Goal: Navigation & Orientation: Find specific page/section

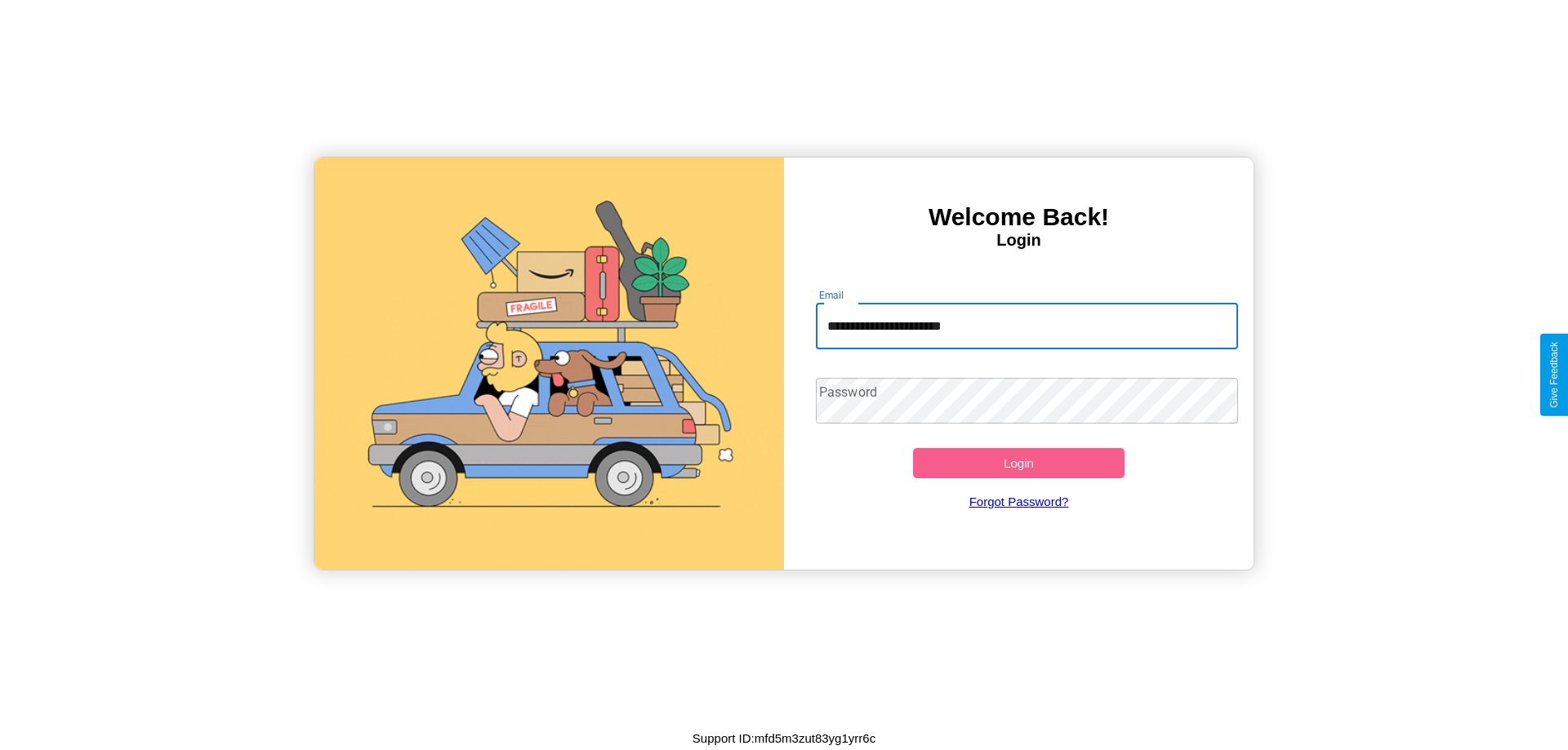
type input "**********"
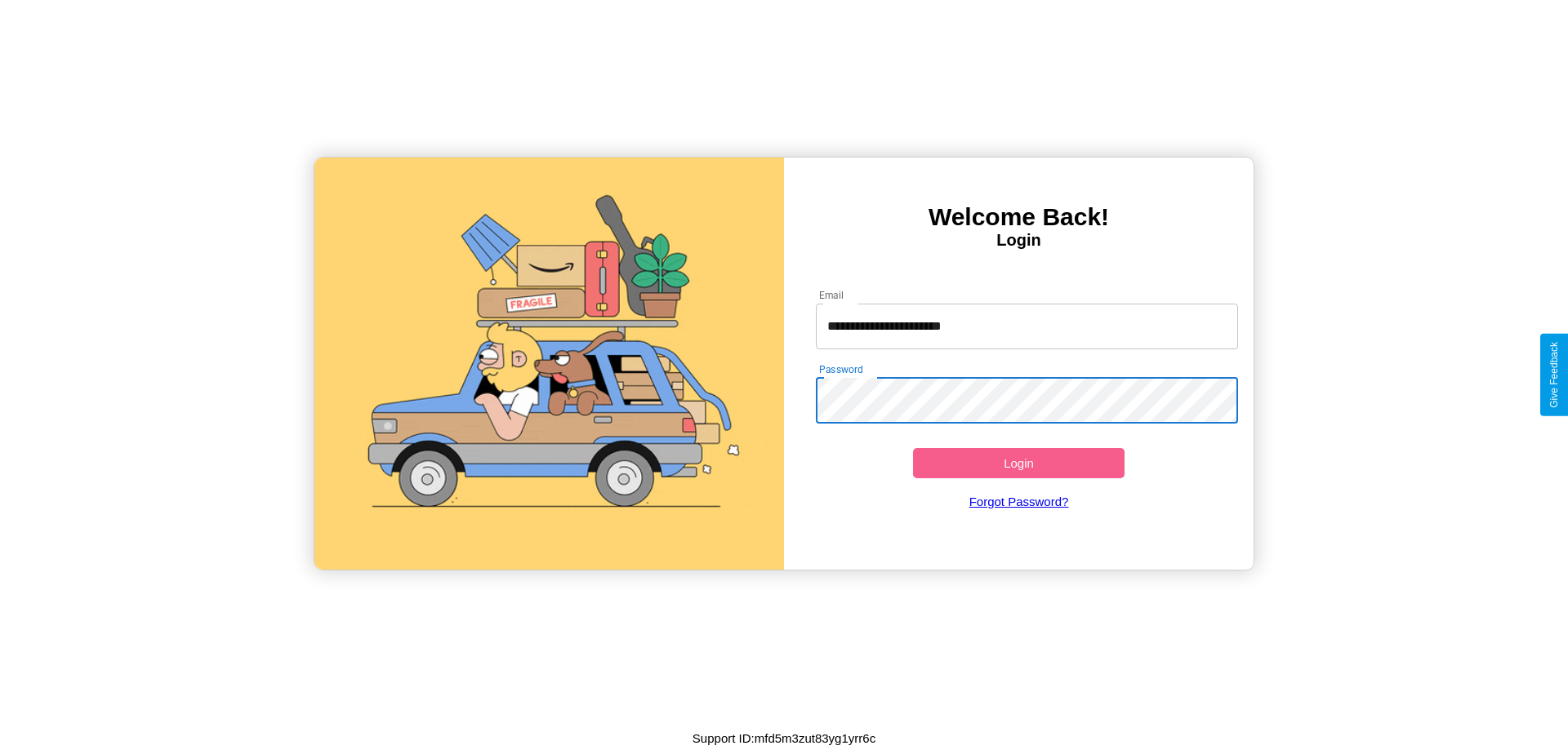
click at [1019, 463] on button "Login" at bounding box center [1019, 463] width 211 height 30
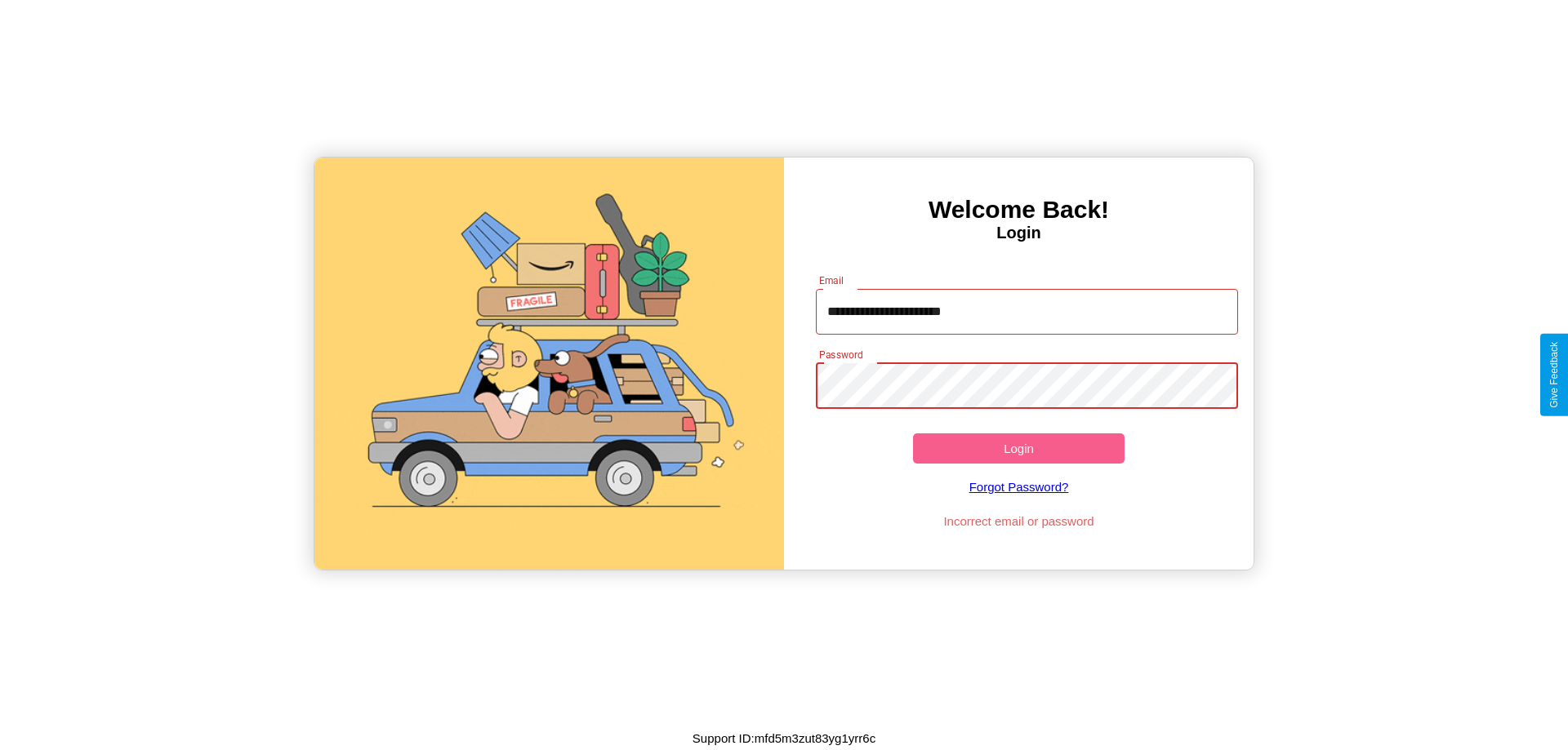
click at [1019, 448] on button "Login" at bounding box center [1019, 448] width 211 height 30
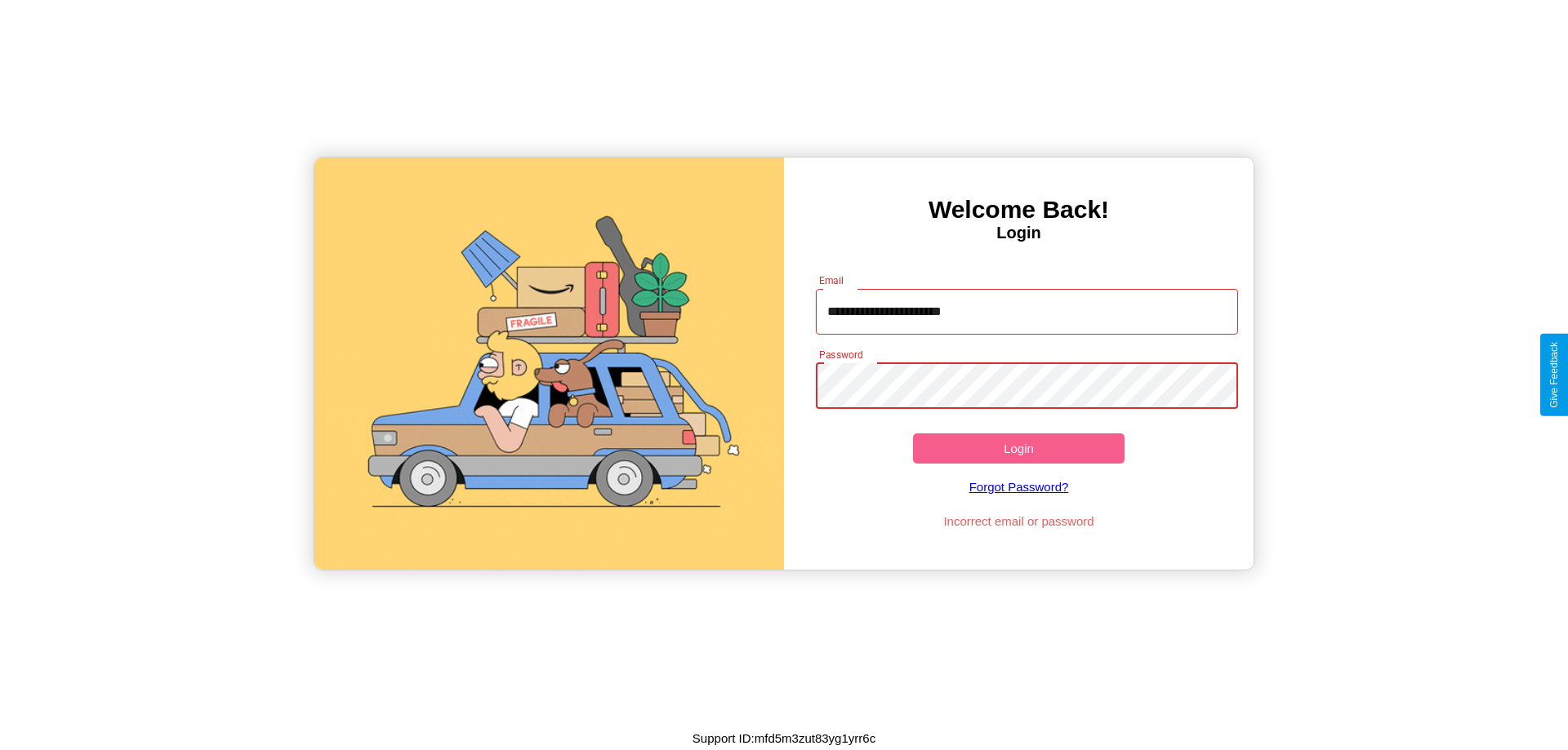
click at [1019, 448] on button "Login" at bounding box center [1019, 448] width 211 height 30
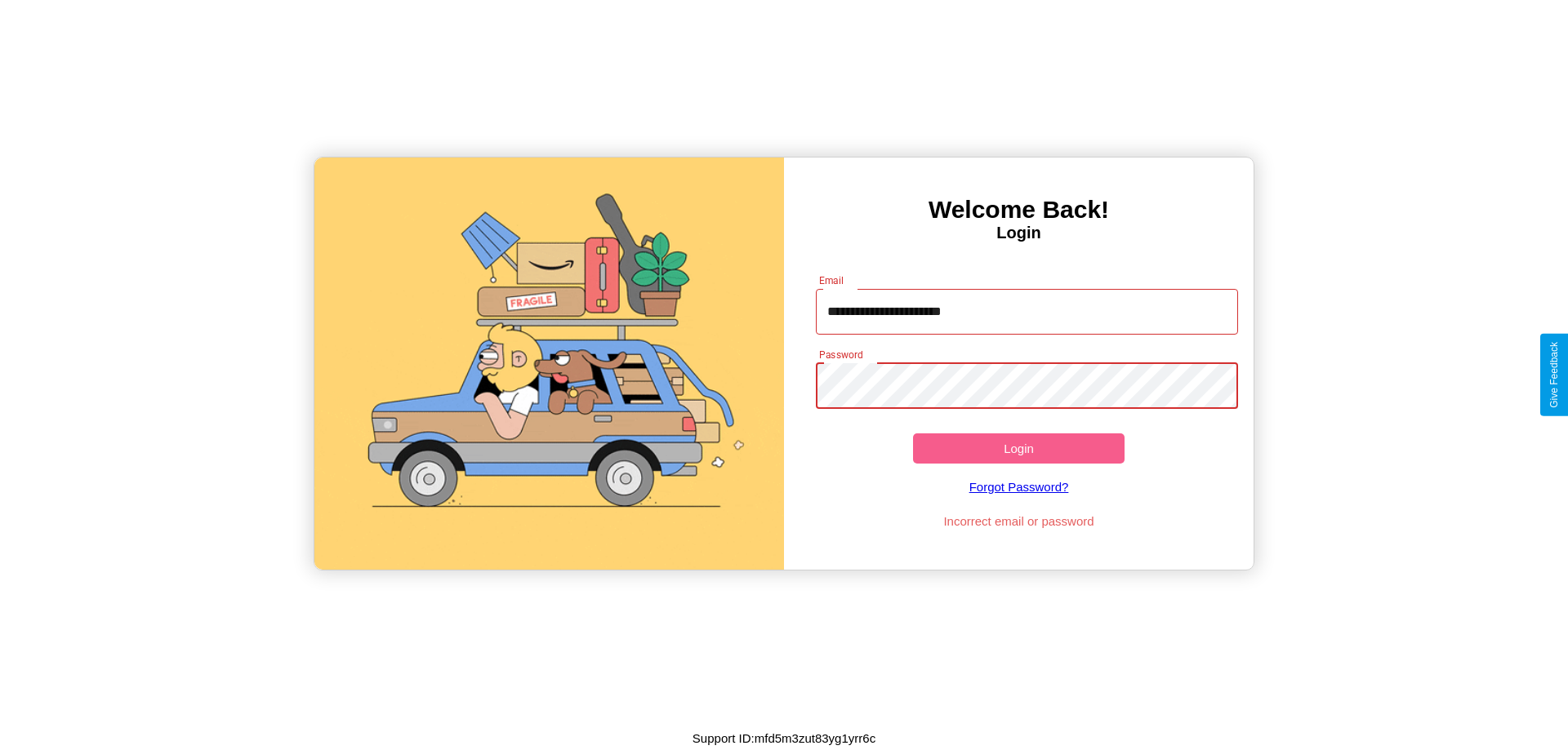
click at [1019, 448] on button "Login" at bounding box center [1019, 448] width 211 height 30
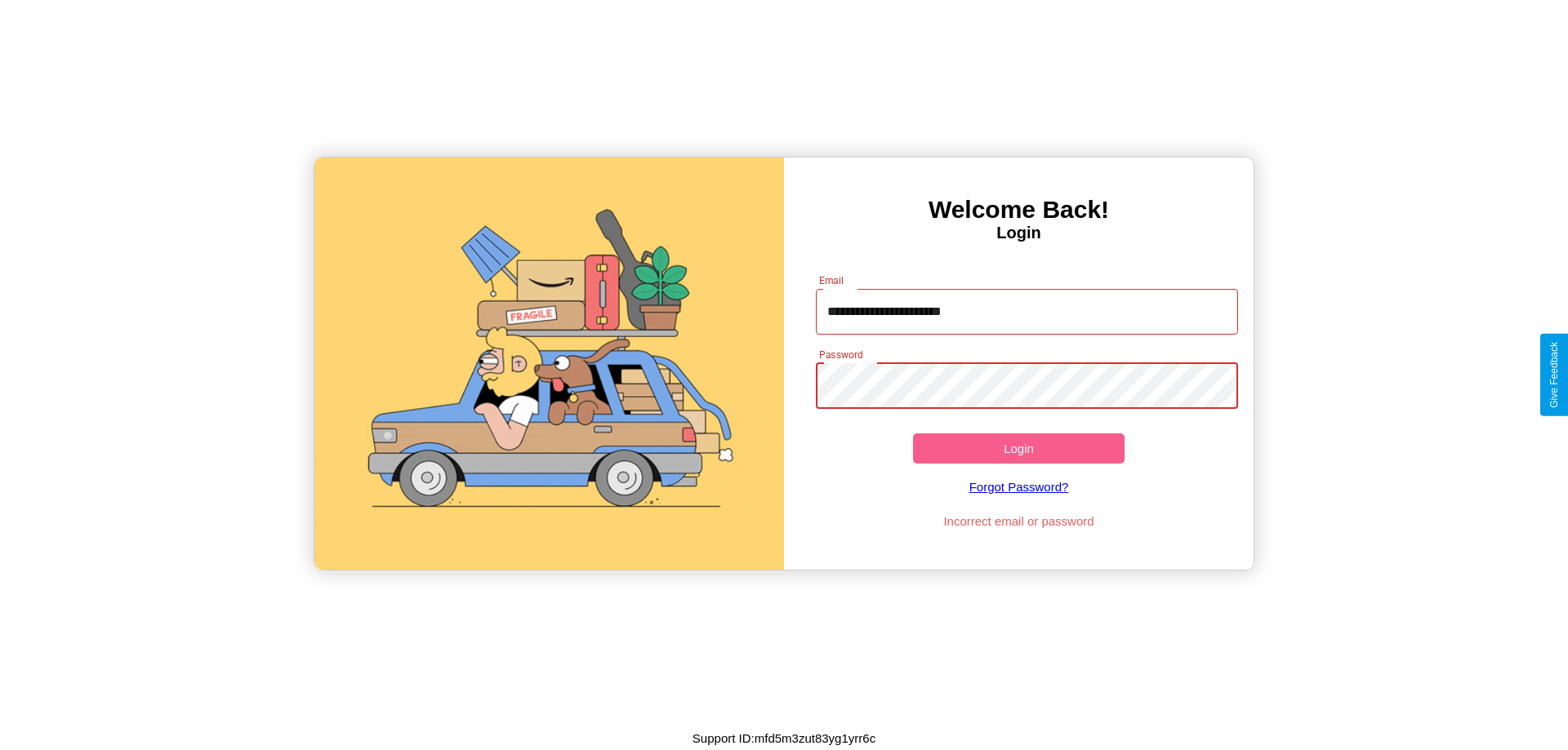
click at [1019, 448] on button "Login" at bounding box center [1019, 448] width 211 height 30
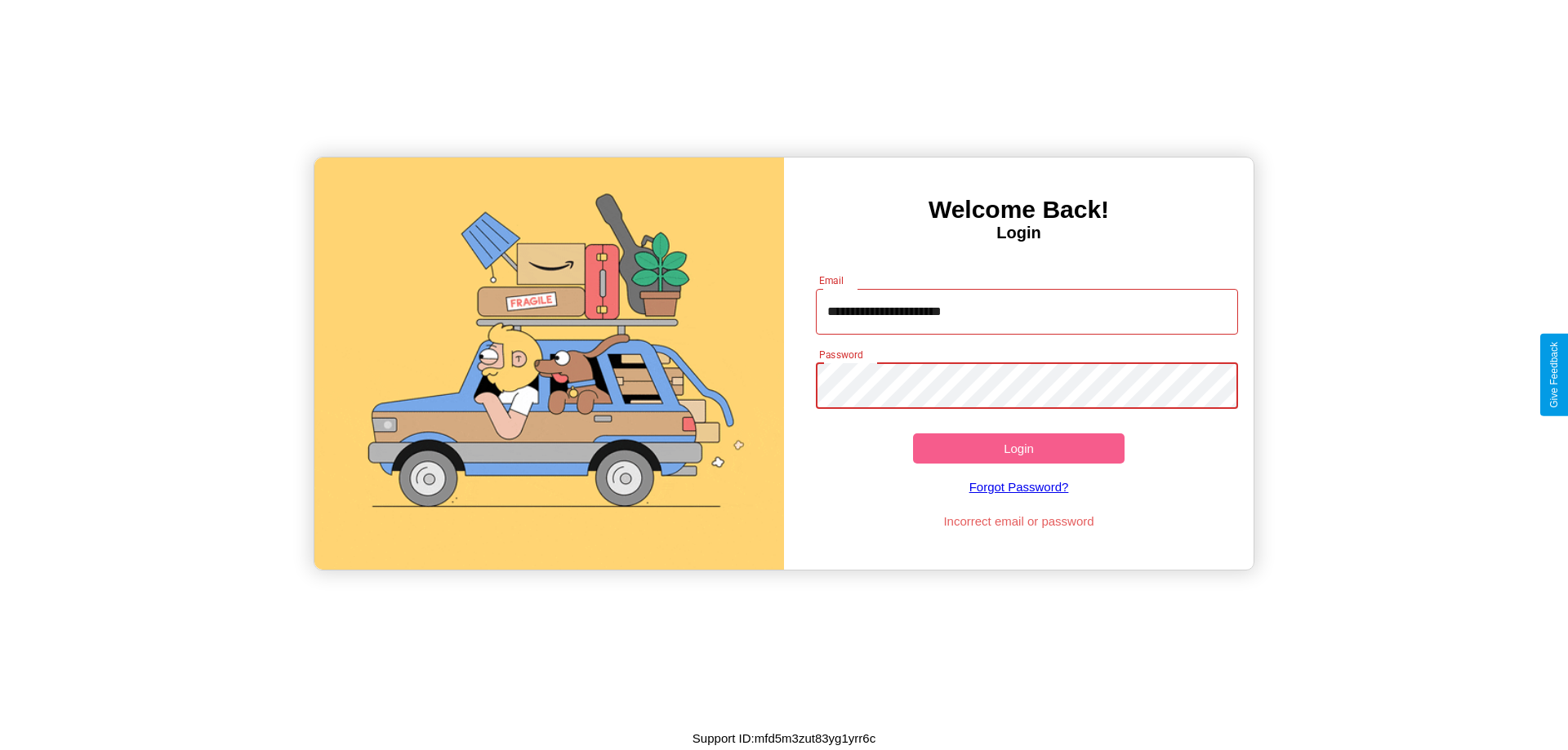
click at [1019, 448] on button "Login" at bounding box center [1019, 448] width 211 height 30
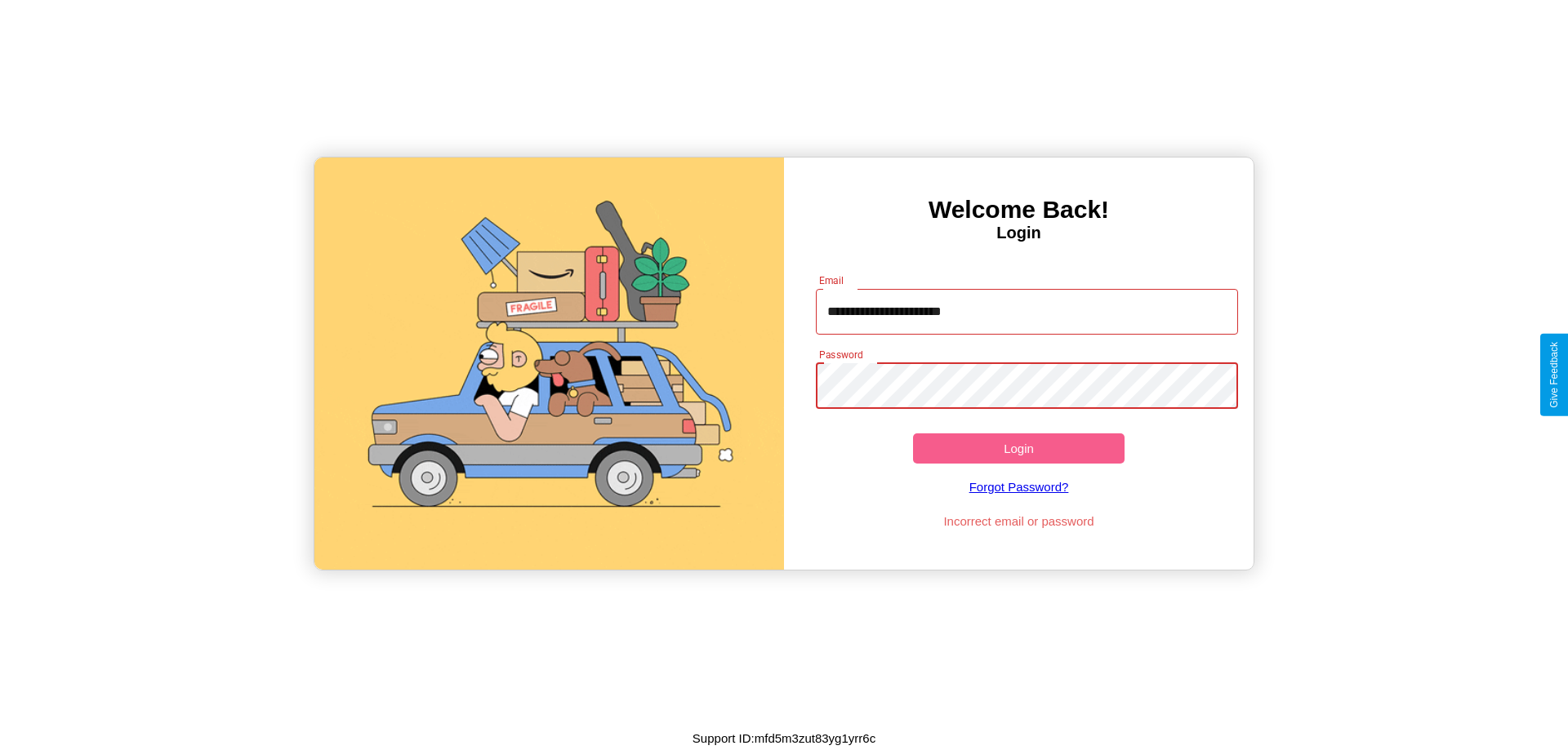
click at [1019, 448] on button "Login" at bounding box center [1019, 448] width 211 height 30
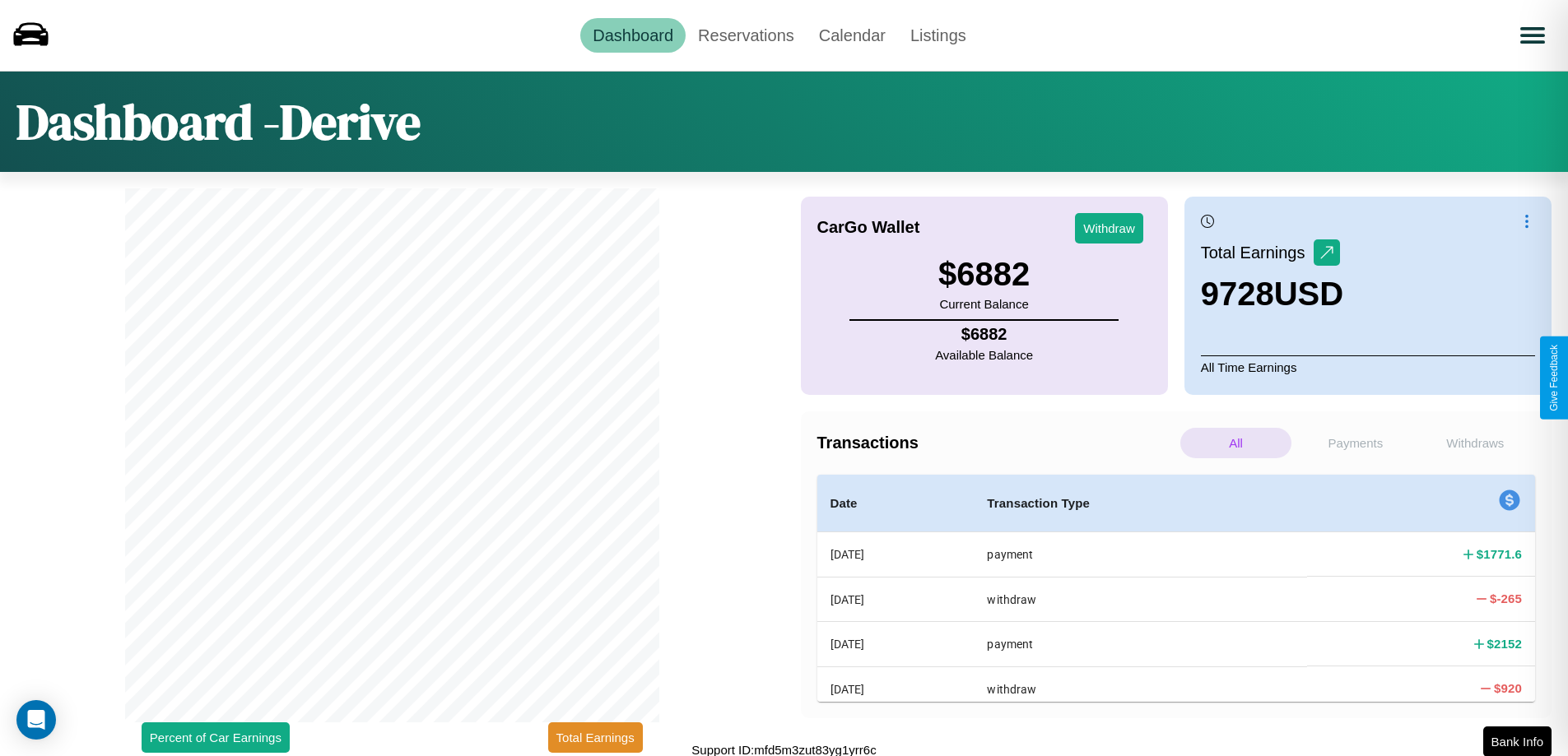
scroll to position [5, 0]
